Goal: Task Accomplishment & Management: Use online tool/utility

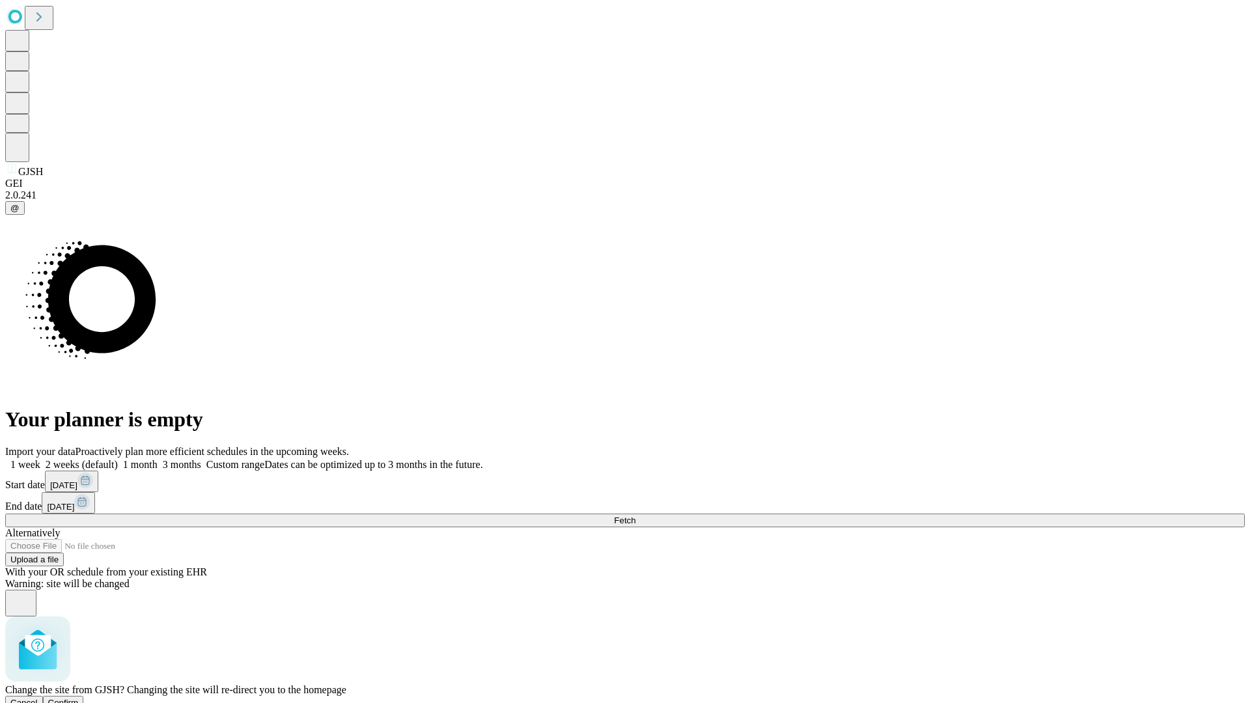
click at [79, 698] on span "Confirm" at bounding box center [63, 703] width 31 height 10
click at [158, 459] on label "1 month" at bounding box center [138, 464] width 40 height 11
click at [635, 516] on span "Fetch" at bounding box center [624, 521] width 21 height 10
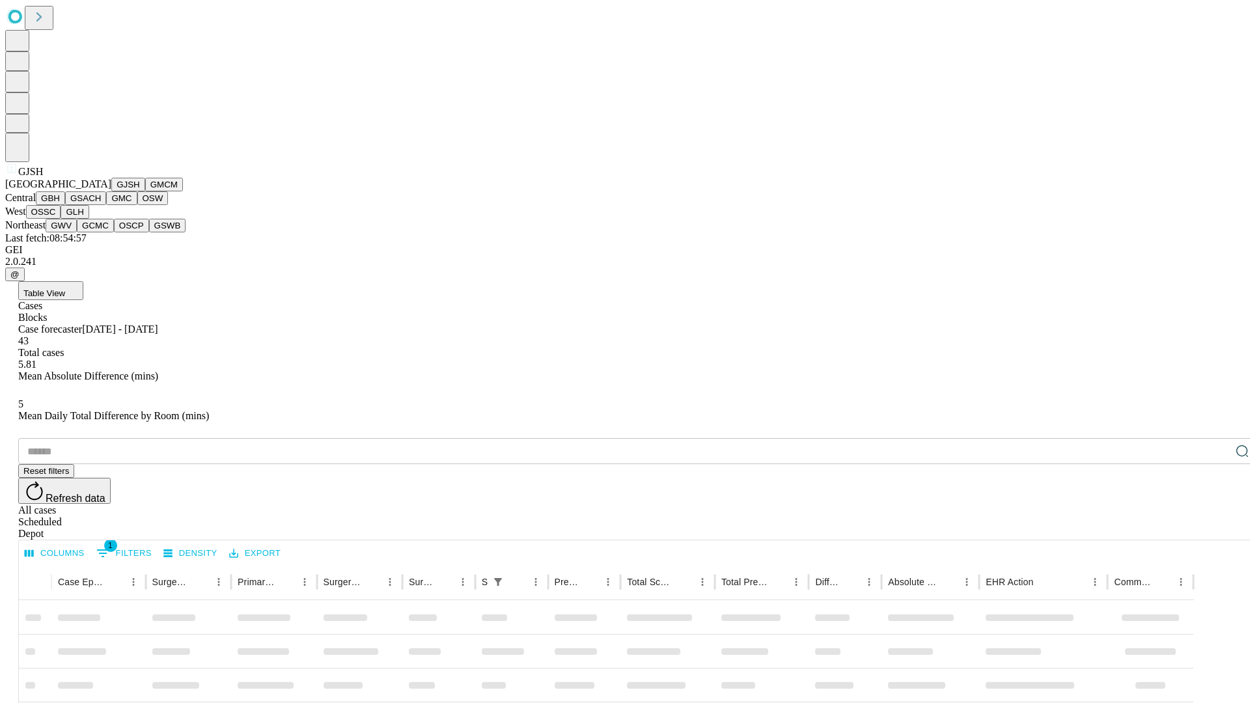
click at [145, 191] on button "GMCM" at bounding box center [164, 185] width 38 height 14
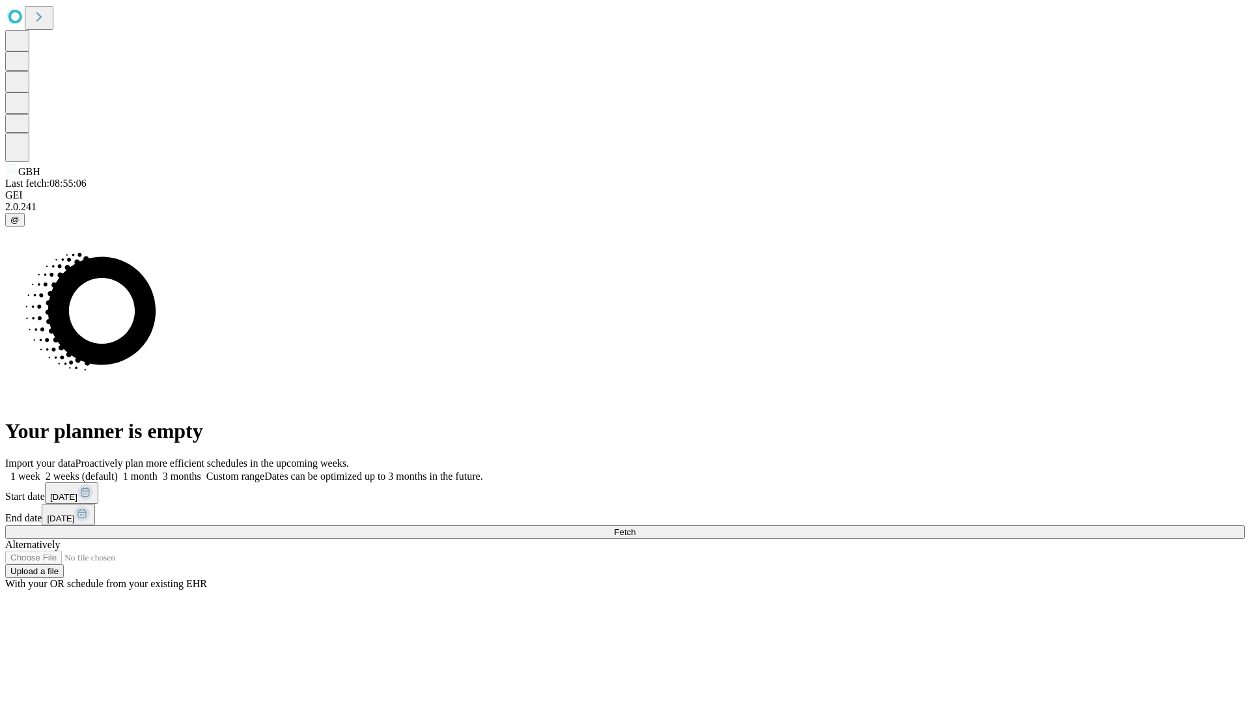
click at [158, 471] on label "1 month" at bounding box center [138, 476] width 40 height 11
click at [635, 527] on span "Fetch" at bounding box center [624, 532] width 21 height 10
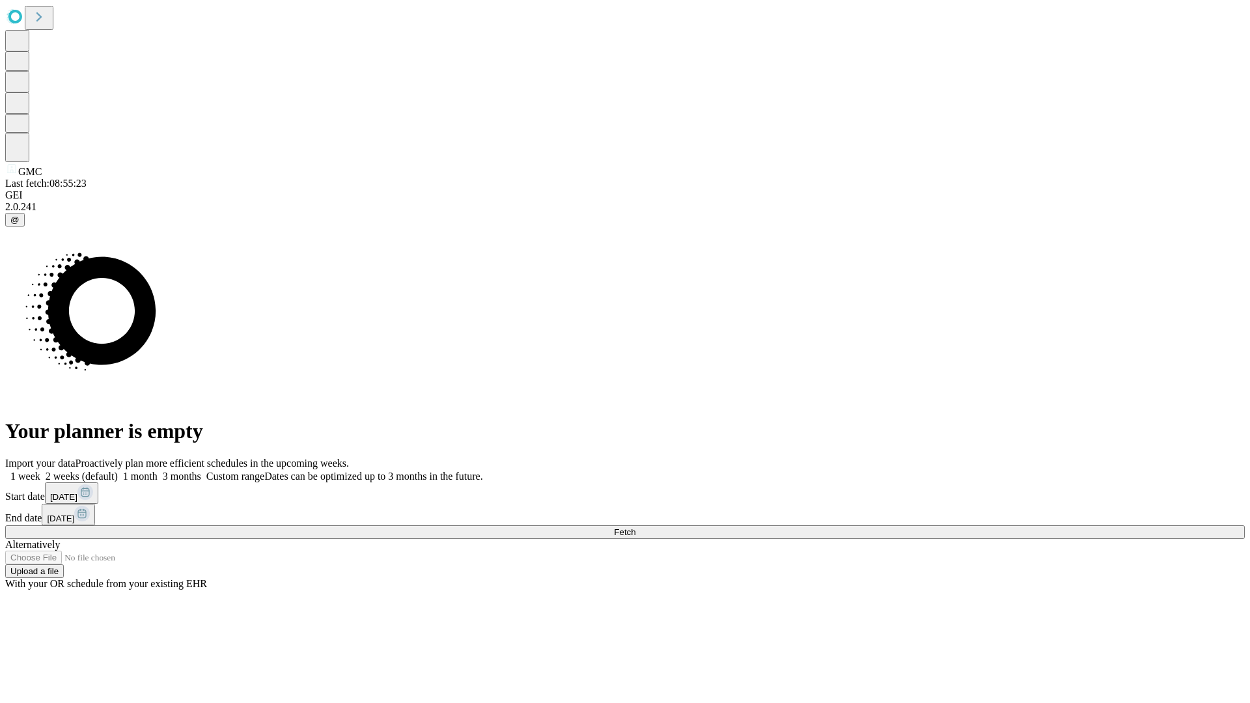
click at [158, 471] on label "1 month" at bounding box center [138, 476] width 40 height 11
click at [635, 527] on span "Fetch" at bounding box center [624, 532] width 21 height 10
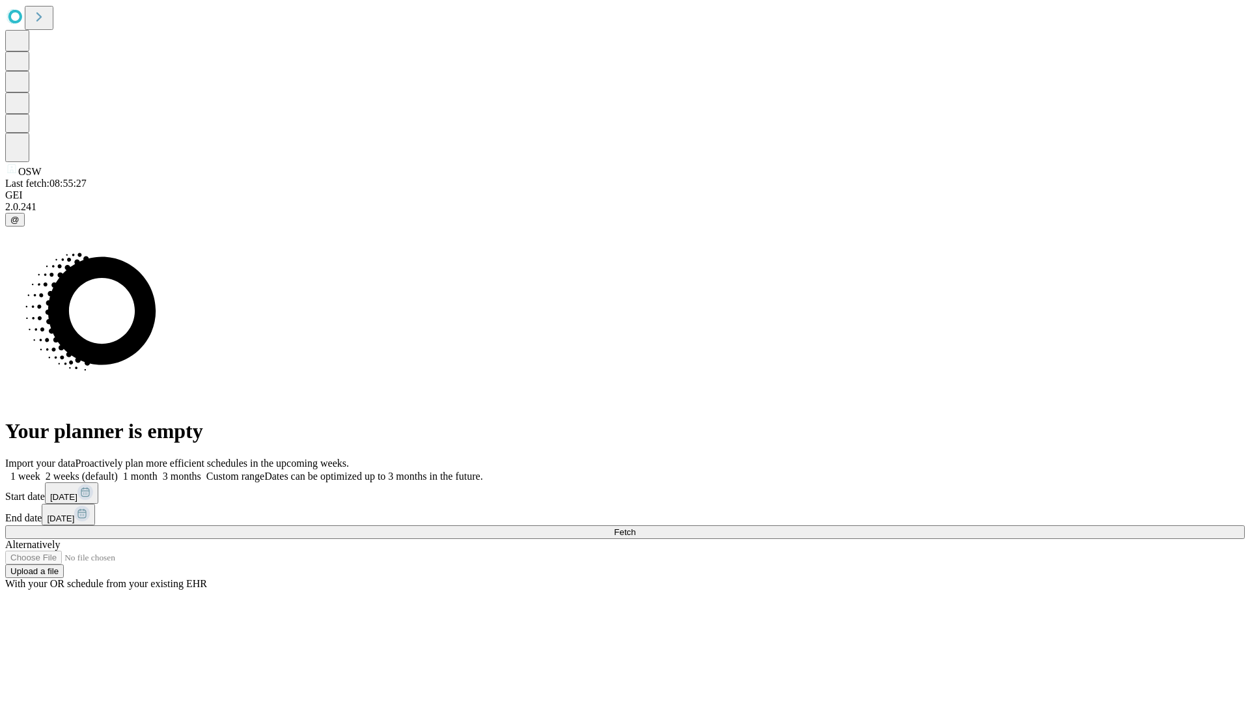
click at [158, 471] on label "1 month" at bounding box center [138, 476] width 40 height 11
click at [635, 527] on span "Fetch" at bounding box center [624, 532] width 21 height 10
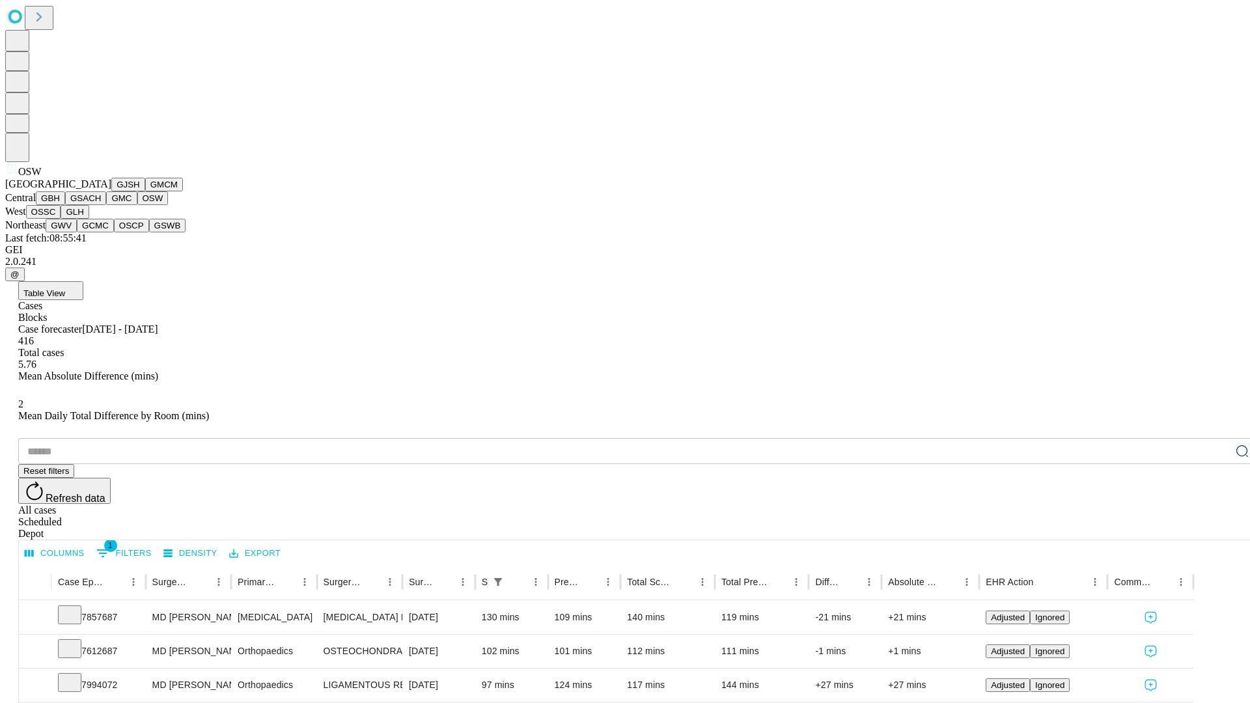
click at [61, 219] on button "OSSC" at bounding box center [43, 212] width 35 height 14
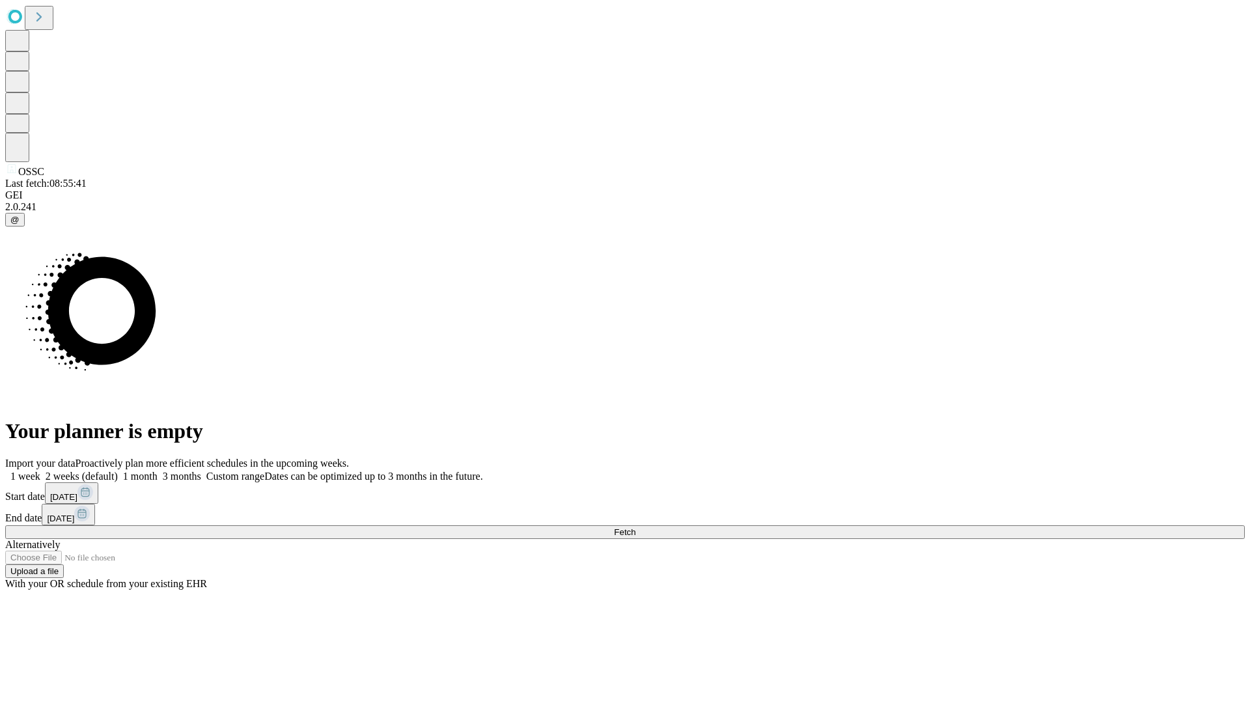
click at [158, 471] on label "1 month" at bounding box center [138, 476] width 40 height 11
click at [635, 527] on span "Fetch" at bounding box center [624, 532] width 21 height 10
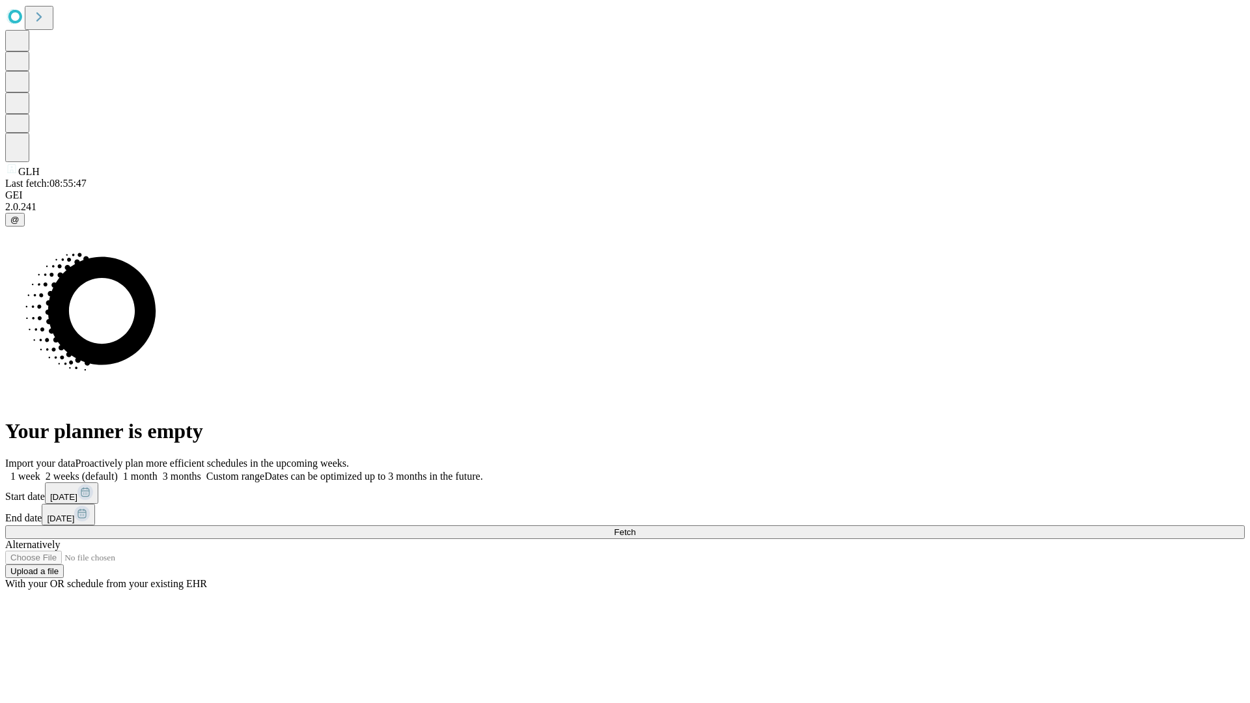
click at [158, 471] on label "1 month" at bounding box center [138, 476] width 40 height 11
click at [635, 527] on span "Fetch" at bounding box center [624, 532] width 21 height 10
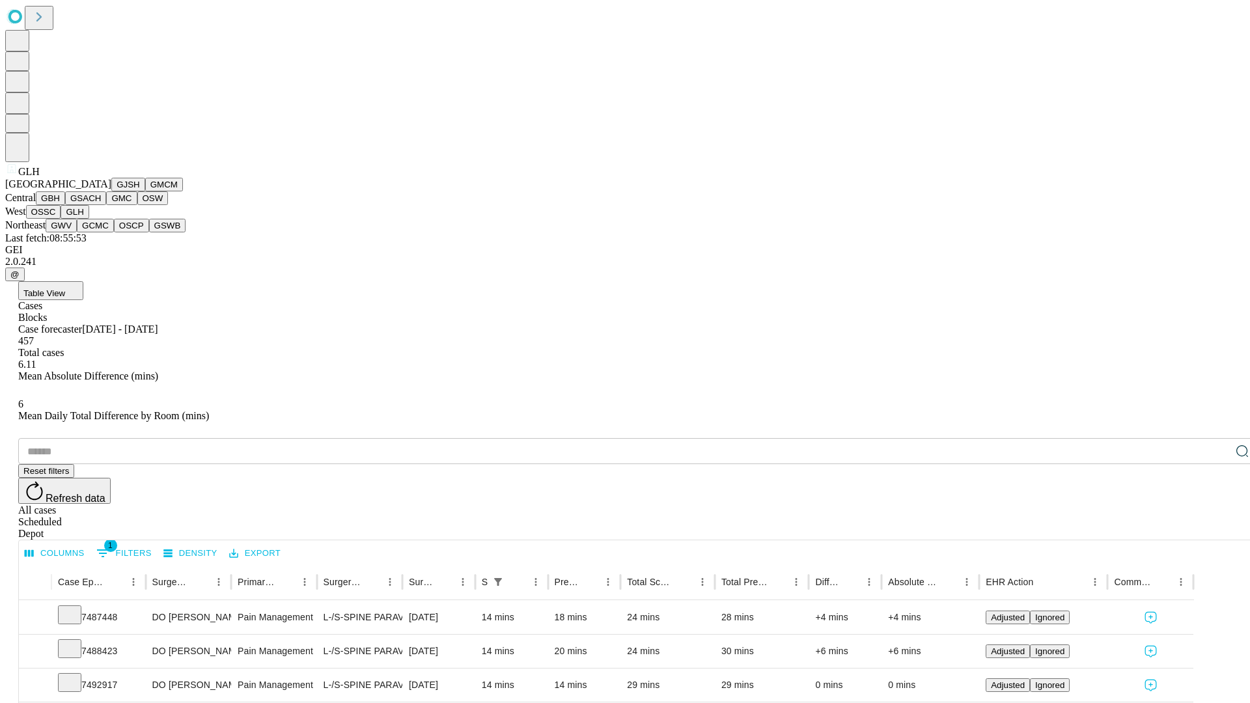
click at [77, 232] on button "GWV" at bounding box center [61, 226] width 31 height 14
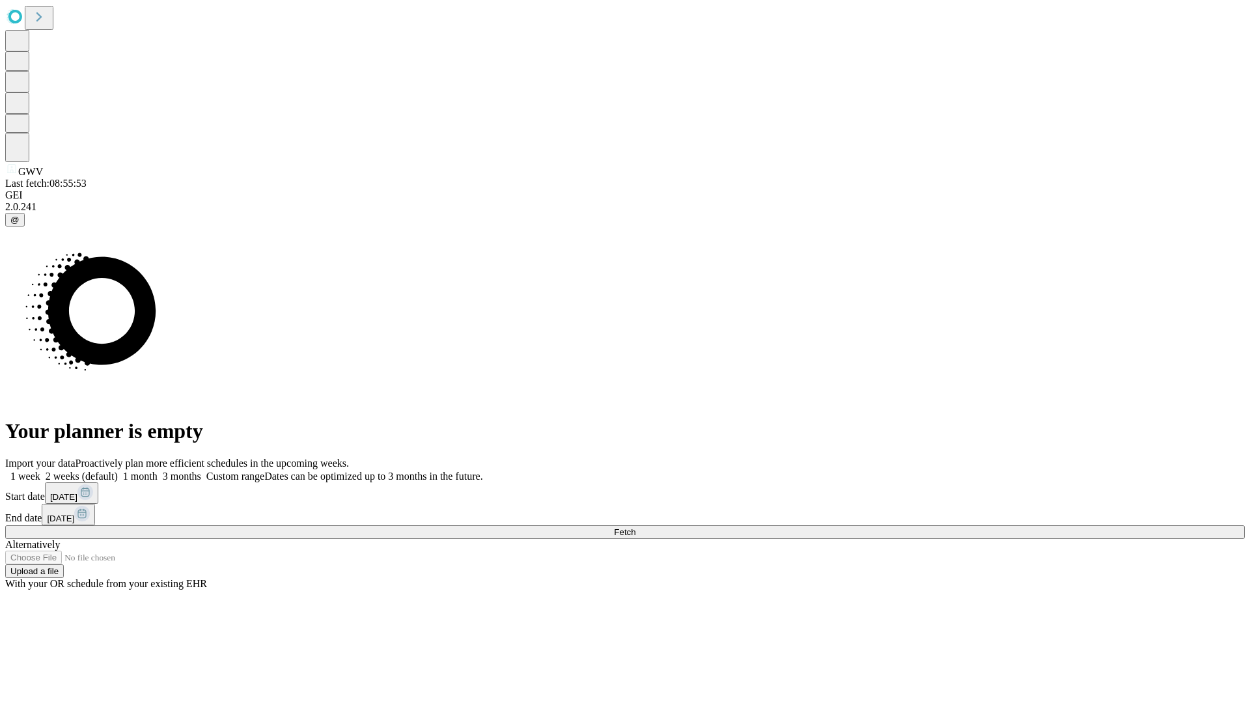
click at [158, 471] on label "1 month" at bounding box center [138, 476] width 40 height 11
click at [635, 527] on span "Fetch" at bounding box center [624, 532] width 21 height 10
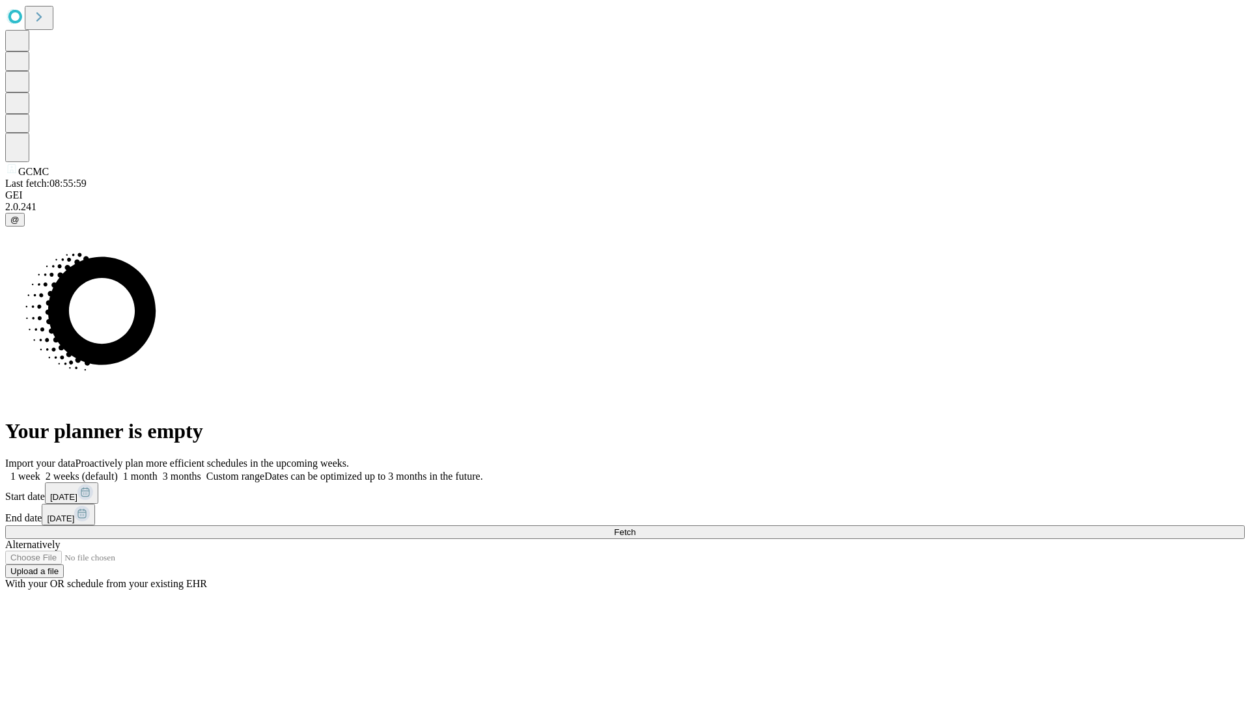
click at [158, 471] on label "1 month" at bounding box center [138, 476] width 40 height 11
click at [635, 527] on span "Fetch" at bounding box center [624, 532] width 21 height 10
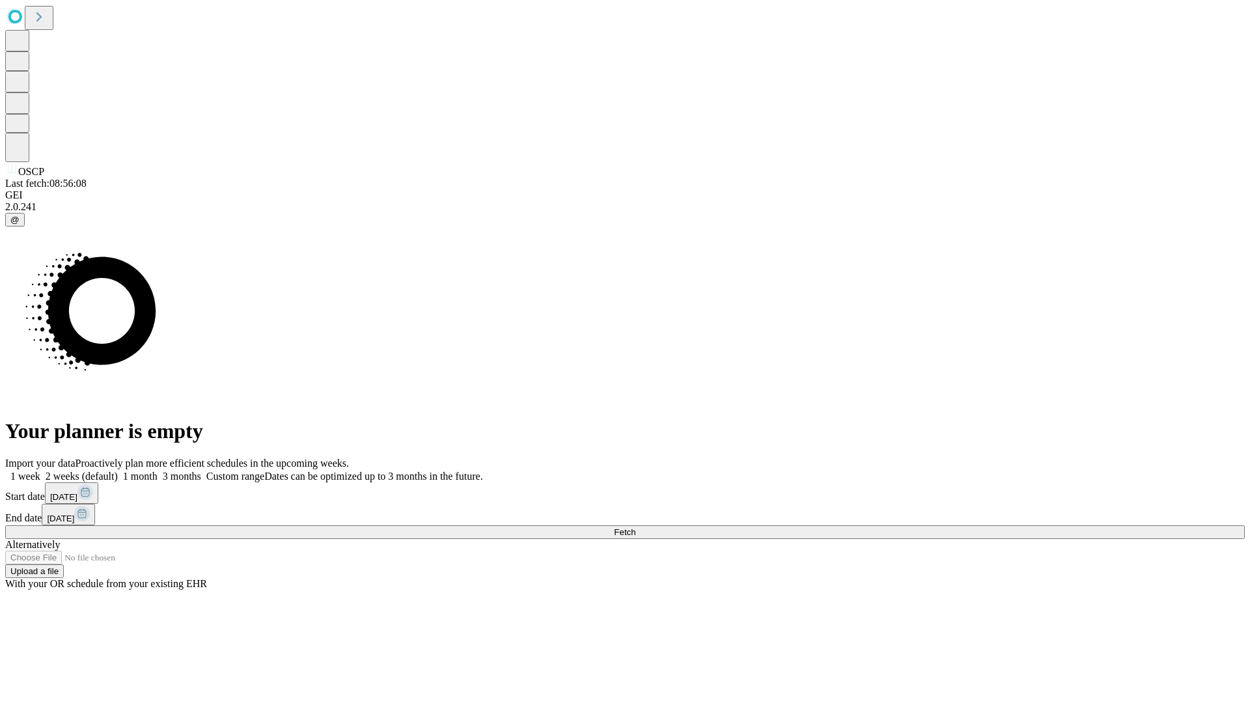
click at [635, 527] on span "Fetch" at bounding box center [624, 532] width 21 height 10
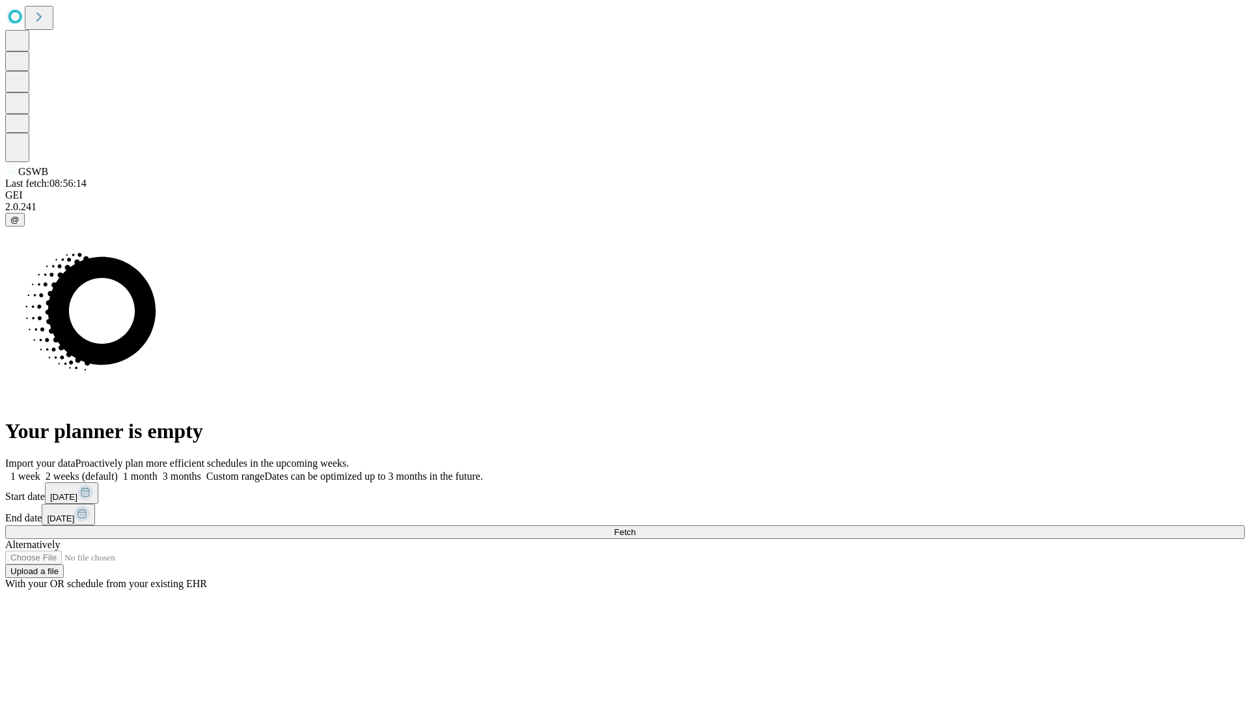
click at [635, 527] on span "Fetch" at bounding box center [624, 532] width 21 height 10
